Goal: Find specific page/section: Find specific page/section

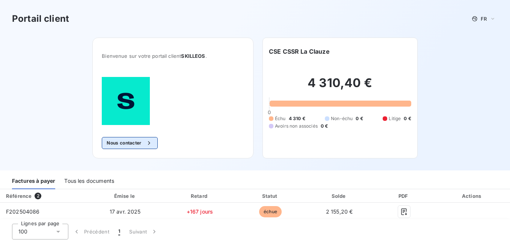
click at [129, 142] on button "Nous contacter" at bounding box center [130, 143] width 56 height 12
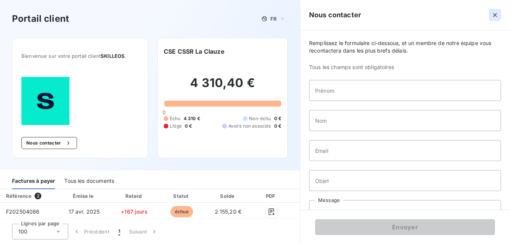
click at [496, 15] on icon "button" at bounding box center [495, 15] width 4 height 4
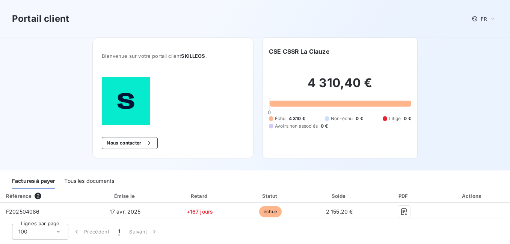
scroll to position [19, 0]
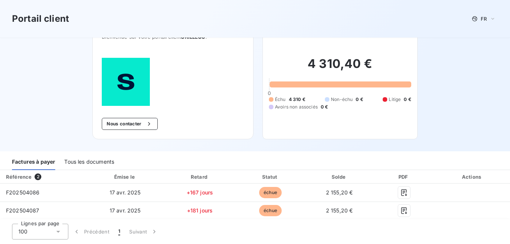
click at [93, 162] on div "Tous les documents" at bounding box center [89, 162] width 50 height 16
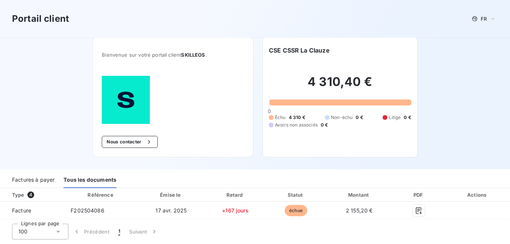
scroll to position [0, 0]
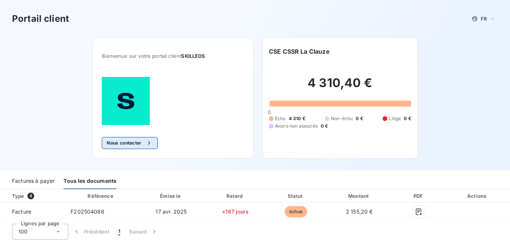
click at [134, 144] on button "Nous contacter" at bounding box center [130, 143] width 56 height 12
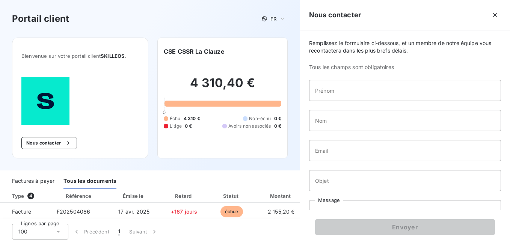
scroll to position [28, 0]
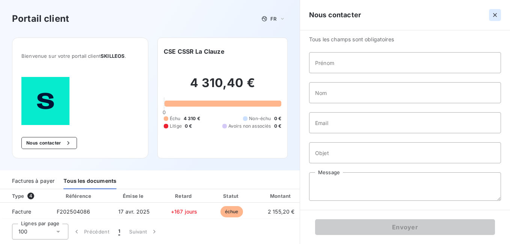
click at [496, 13] on icon "button" at bounding box center [496, 15] width 8 height 8
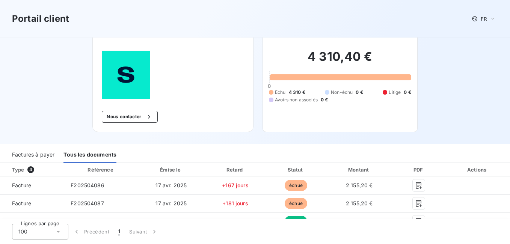
scroll to position [38, 0]
